Goal: Task Accomplishment & Management: Use online tool/utility

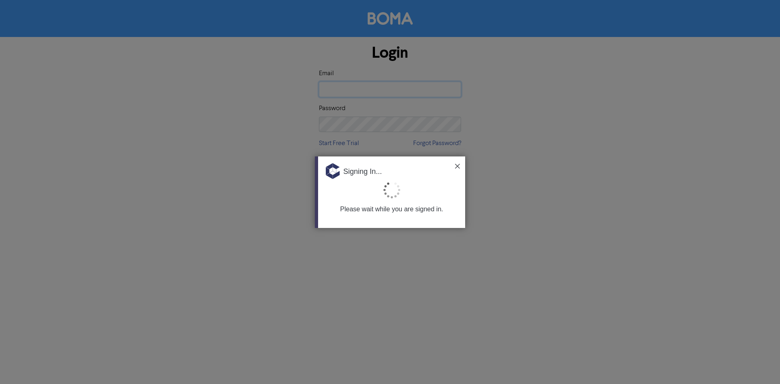
type input "[EMAIL_ADDRESS][DOMAIN_NAME]"
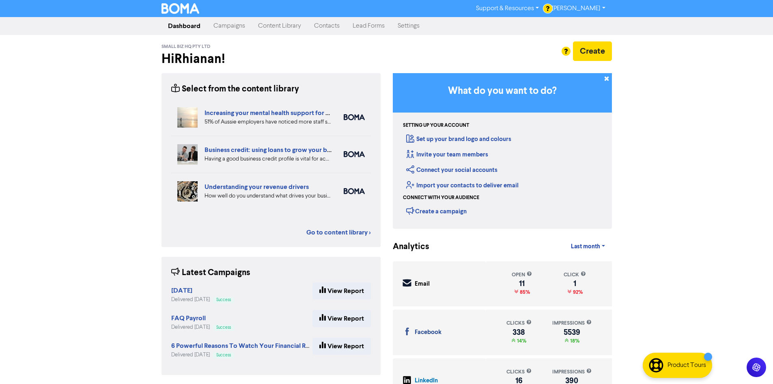
click at [239, 23] on link "Campaigns" at bounding box center [229, 26] width 45 height 16
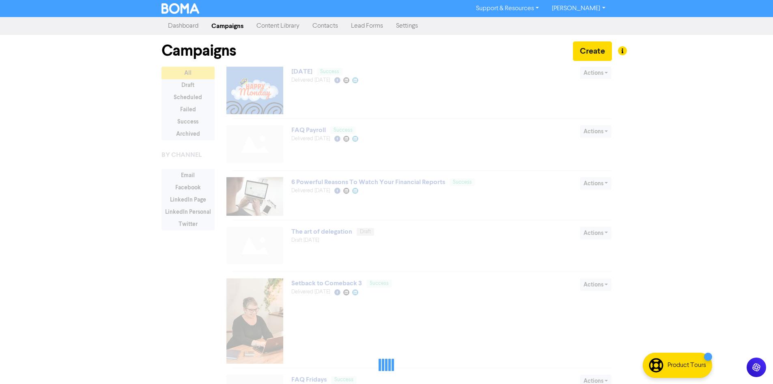
click at [280, 23] on link "Content Library" at bounding box center [278, 26] width 56 height 16
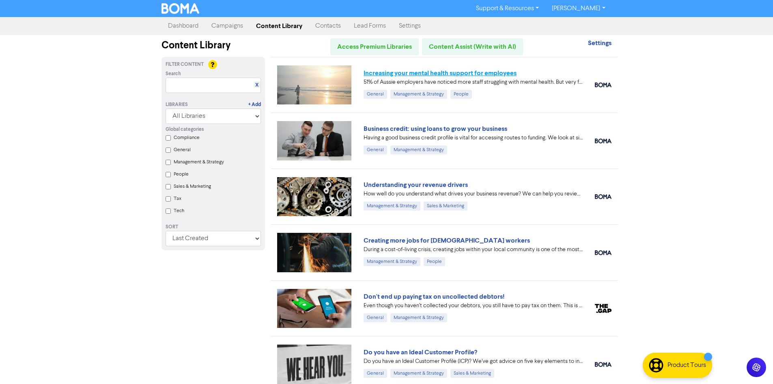
click at [459, 72] on link "Increasing your mental health support for employees" at bounding box center [440, 73] width 153 height 8
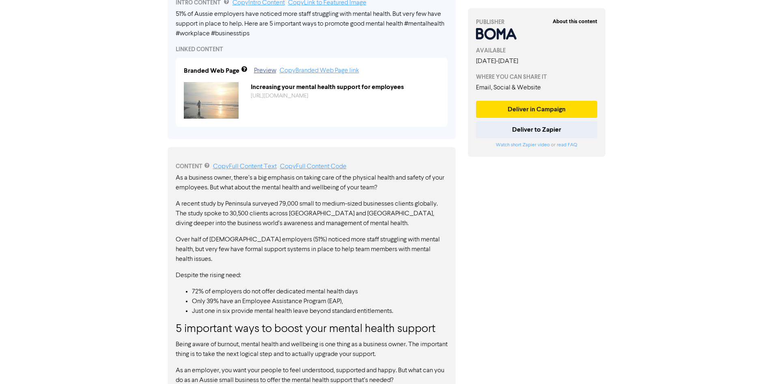
scroll to position [284, 0]
drag, startPoint x: 173, startPoint y: 13, endPoint x: 303, endPoint y: 13, distance: 129.9
click at [303, 13] on div "INTRO CONTENT Copy Intro Content Copy Link to Featured Image 51% of [DEMOGRAPHI…" at bounding box center [312, 60] width 288 height 155
click at [268, 3] on link "Copy Intro Content" at bounding box center [259, 2] width 52 height 6
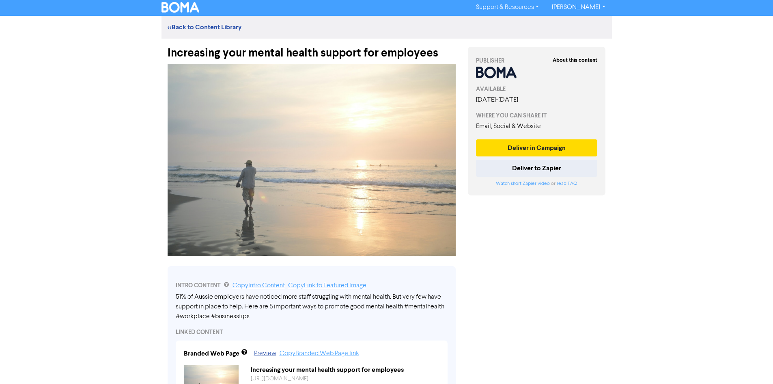
scroll to position [0, 0]
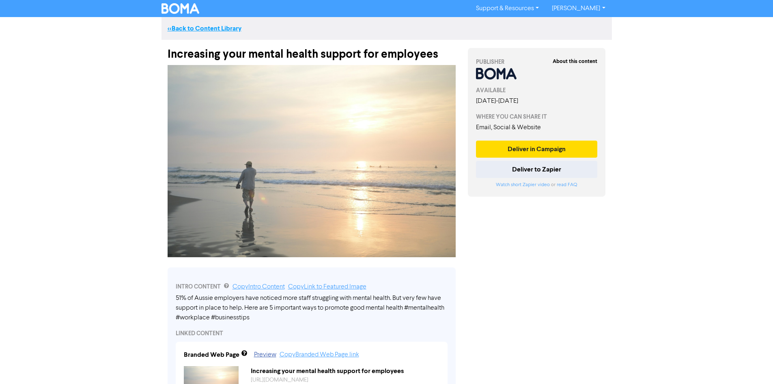
click at [204, 26] on link "<< Back to Content Library" at bounding box center [205, 28] width 74 height 8
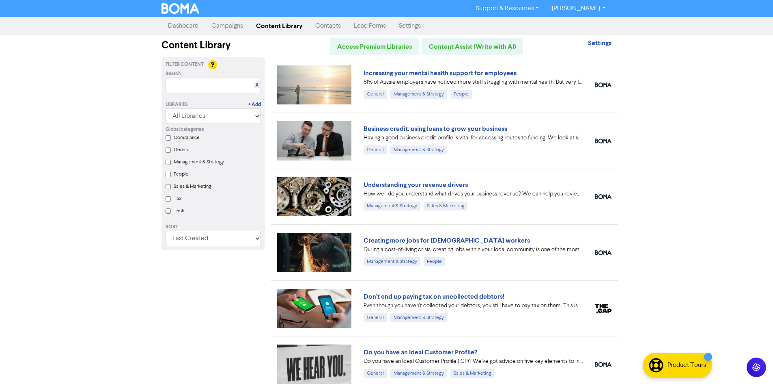
click at [728, 181] on div "Support & Resources Video Tutorials FAQ & Guides Marketing Education [PERSON_NA…" at bounding box center [386, 192] width 773 height 384
click at [705, 110] on div "Support & Resources Video Tutorials FAQ & Guides Marketing Education [PERSON_NA…" at bounding box center [386, 192] width 773 height 384
drag, startPoint x: 668, startPoint y: 162, endPoint x: 659, endPoint y: 146, distance: 18.5
click at [669, 156] on div "Support & Resources Video Tutorials FAQ & Guides Marketing Education [PERSON_NA…" at bounding box center [386, 192] width 773 height 384
click at [625, 136] on div "Support & Resources Video Tutorials FAQ & Guides Marketing Education [PERSON_NA…" at bounding box center [386, 192] width 773 height 384
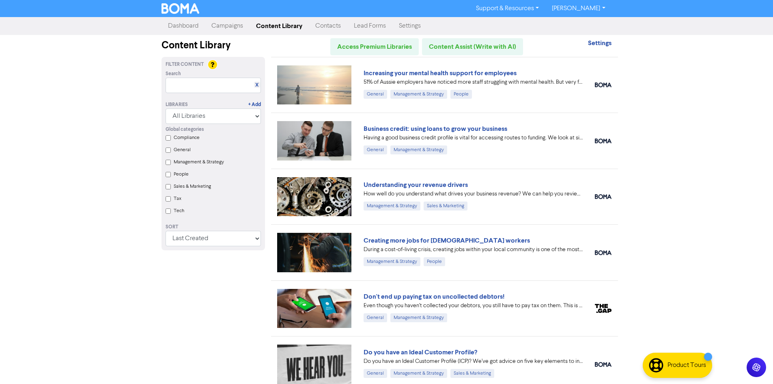
click at [709, 98] on div "Support & Resources Video Tutorials FAQ & Guides Marketing Education [PERSON_NA…" at bounding box center [386, 192] width 773 height 384
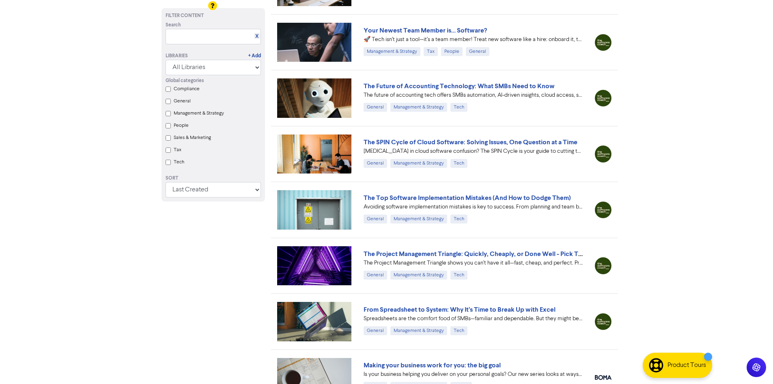
scroll to position [4781, 0]
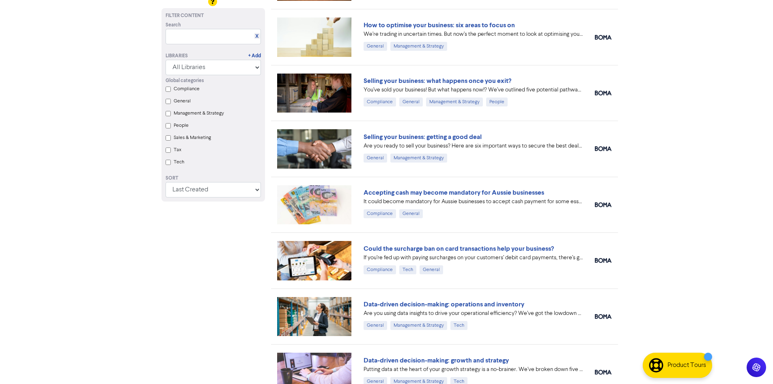
scroll to position [5900, 0]
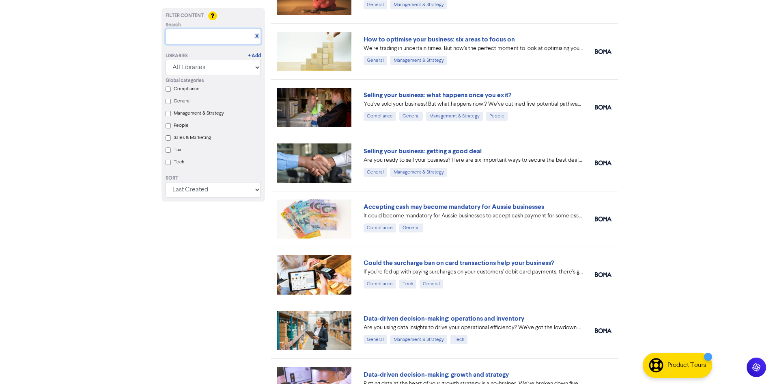
click at [205, 41] on input "text" at bounding box center [213, 36] width 95 height 15
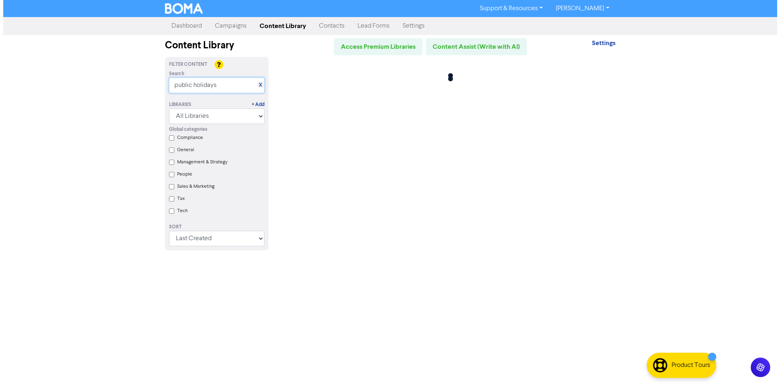
scroll to position [0, 0]
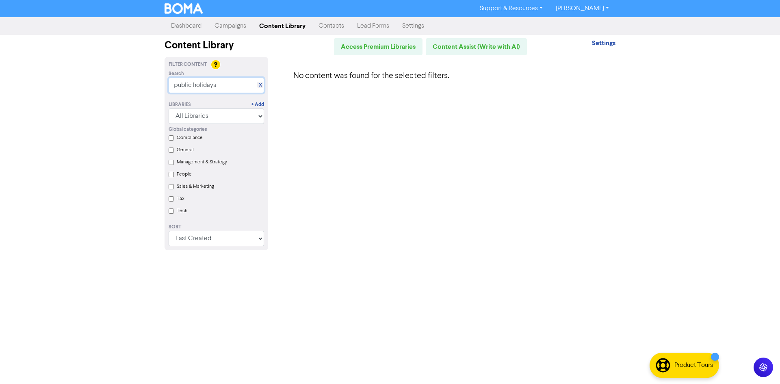
type input "public holidays"
drag, startPoint x: 183, startPoint y: 28, endPoint x: 209, endPoint y: 34, distance: 27.4
click at [184, 28] on link "Dashboard" at bounding box center [185, 26] width 43 height 16
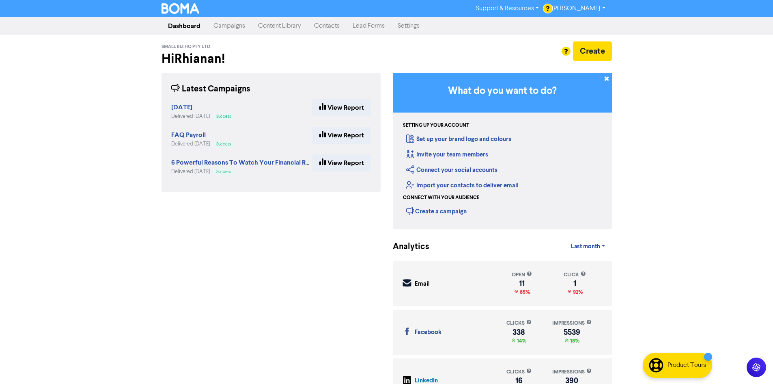
click at [231, 24] on link "Campaigns" at bounding box center [229, 26] width 45 height 16
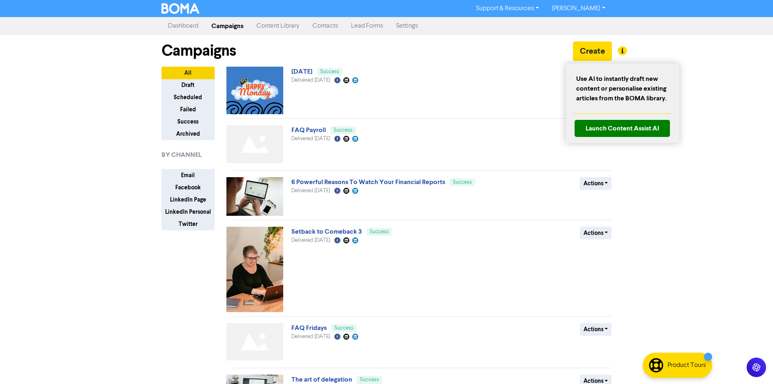
click at [590, 56] on div at bounding box center [386, 192] width 773 height 384
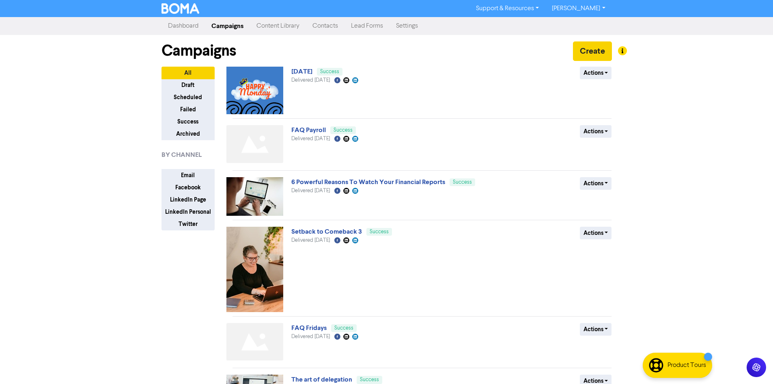
drag, startPoint x: 600, startPoint y: 51, endPoint x: 600, endPoint y: 60, distance: 9.7
click at [592, 52] on button "Create" at bounding box center [592, 50] width 39 height 19
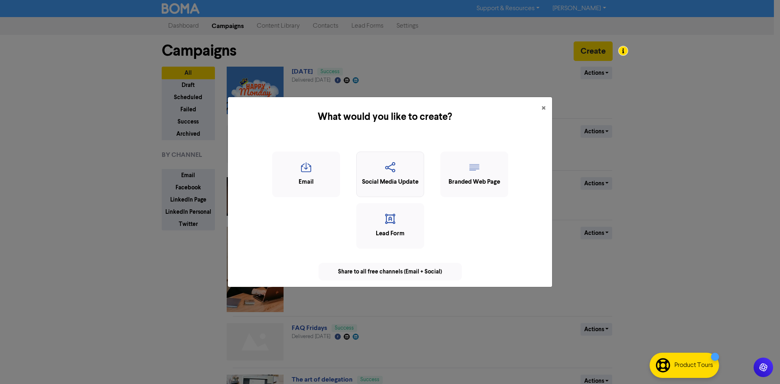
click at [376, 183] on div "Social Media Update" at bounding box center [390, 181] width 59 height 9
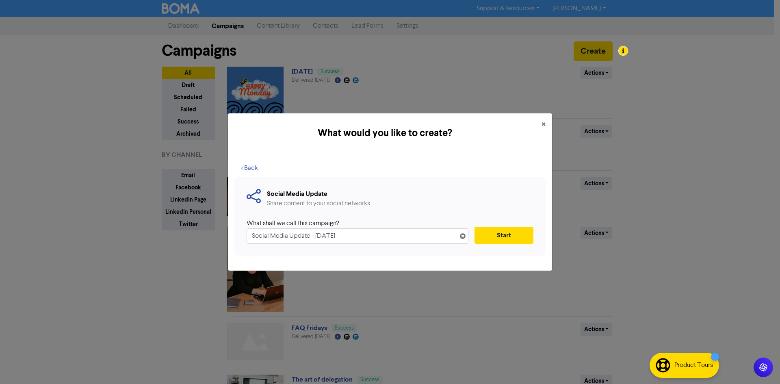
drag, startPoint x: 412, startPoint y: 222, endPoint x: 405, endPoint y: 230, distance: 10.1
click at [406, 227] on div "What shall we call this campaign?" at bounding box center [354, 223] width 216 height 10
drag, startPoint x: 398, startPoint y: 240, endPoint x: 157, endPoint y: 262, distance: 242.5
click at [157, 262] on div "What would you like to create? × < Back Social Media Update Share content to yo…" at bounding box center [390, 192] width 780 height 384
type input "public holiday"
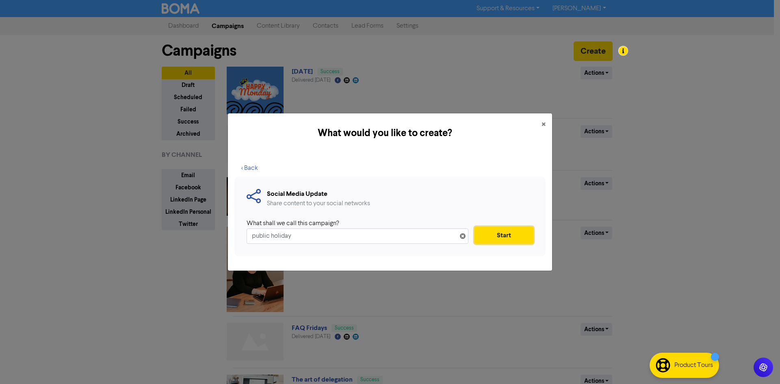
drag, startPoint x: 515, startPoint y: 237, endPoint x: 521, endPoint y: 250, distance: 13.8
click at [516, 236] on button "Start" at bounding box center [503, 235] width 59 height 17
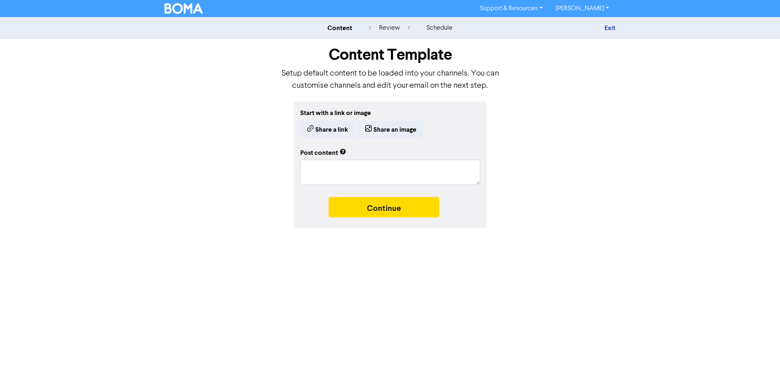
drag, startPoint x: 613, startPoint y: 242, endPoint x: 472, endPoint y: 209, distance: 144.5
click at [612, 242] on div "Support & Resources Video Tutorials FAQ & Guides Marketing Education [PERSON_NA…" at bounding box center [390, 192] width 780 height 384
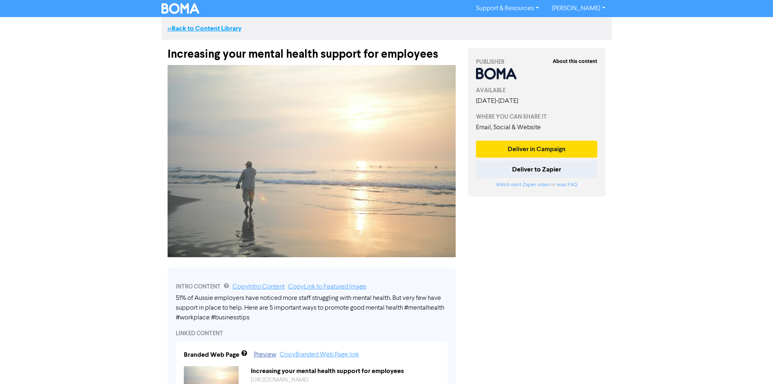
click at [227, 26] on link "<< Back to Content Library" at bounding box center [205, 28] width 74 height 8
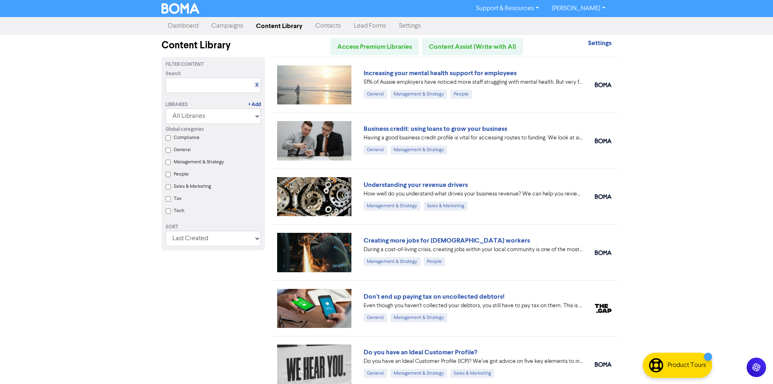
click at [230, 23] on link "Campaigns" at bounding box center [227, 26] width 45 height 16
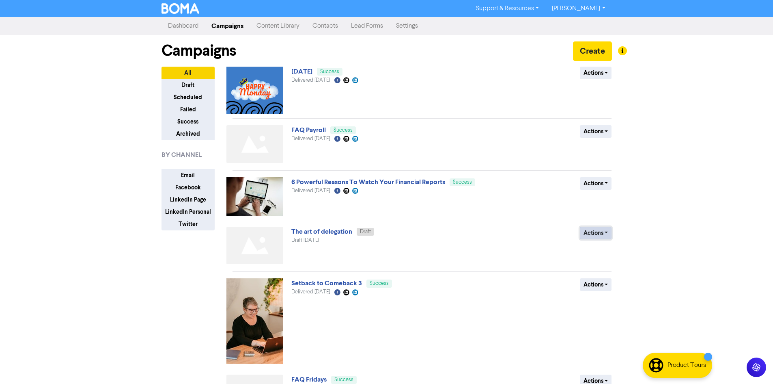
click at [611, 230] on button "Actions" at bounding box center [596, 233] width 32 height 13
click at [604, 248] on button "Delete" at bounding box center [613, 250] width 64 height 13
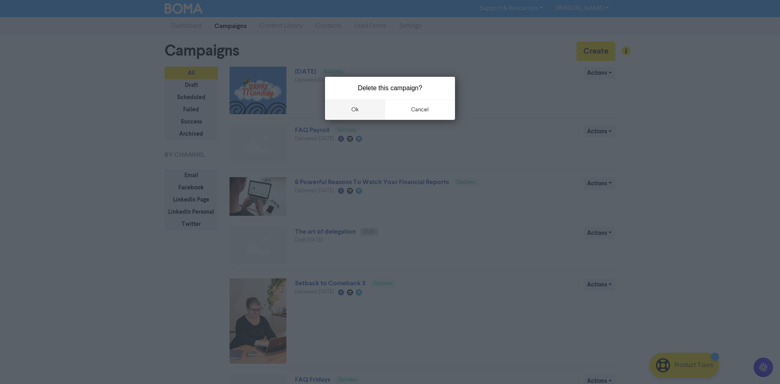
click at [370, 110] on button "ok" at bounding box center [355, 109] width 60 height 20
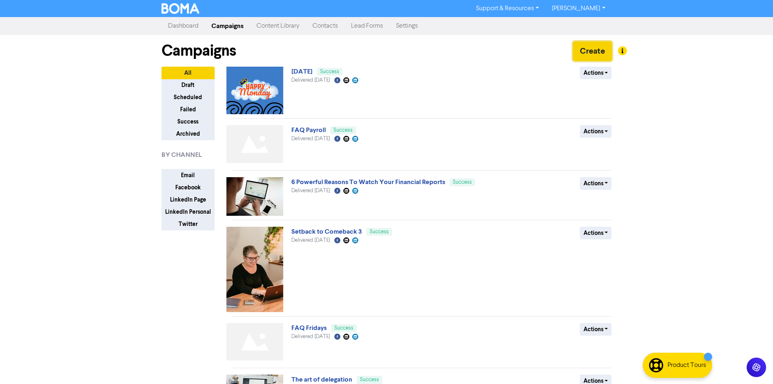
click at [592, 51] on button "Create" at bounding box center [592, 50] width 39 height 19
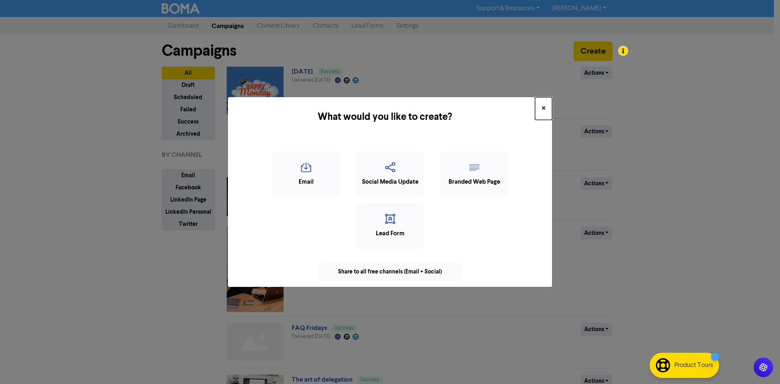
click at [544, 107] on span "×" at bounding box center [543, 108] width 4 height 12
